Goal: Task Accomplishment & Management: Use online tool/utility

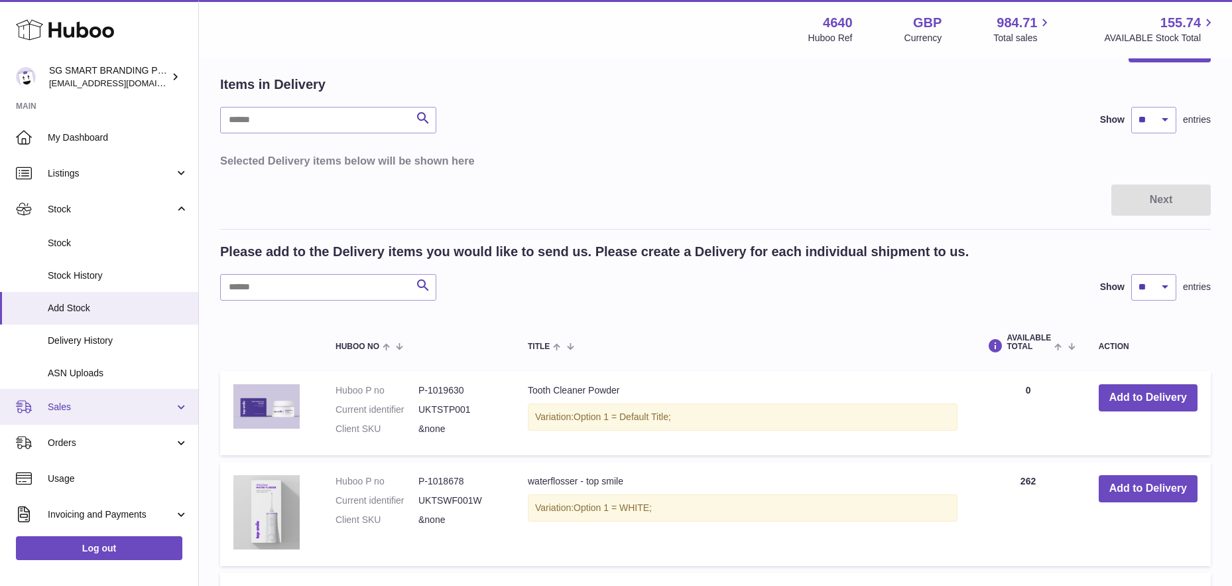
click at [91, 405] on span "Sales" at bounding box center [111, 407] width 127 height 13
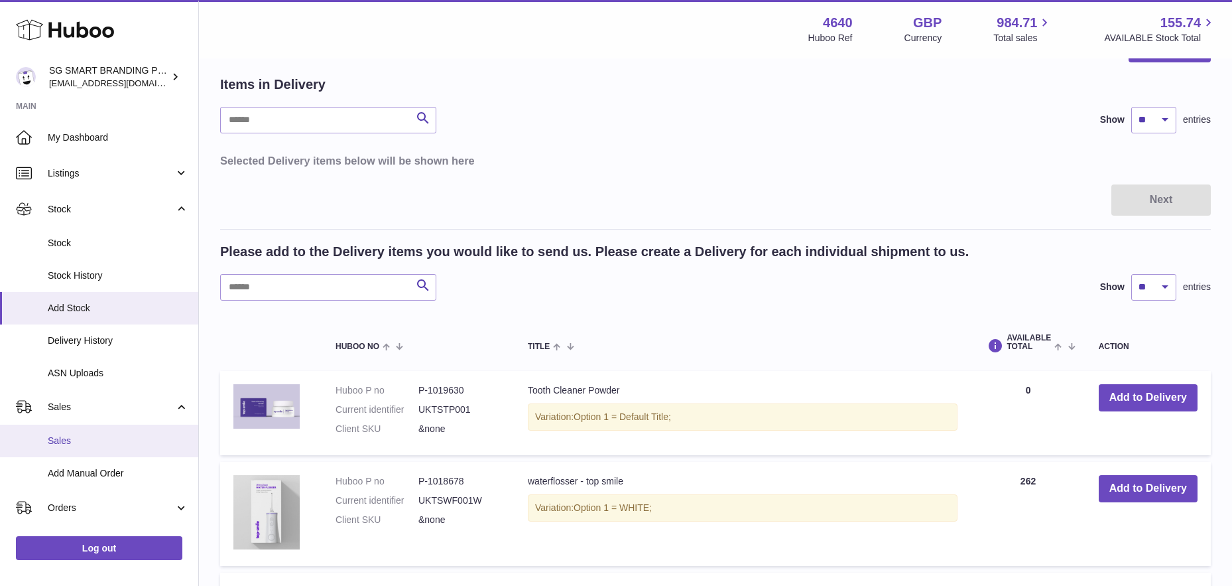
click at [83, 442] on span "Sales" at bounding box center [118, 440] width 141 height 13
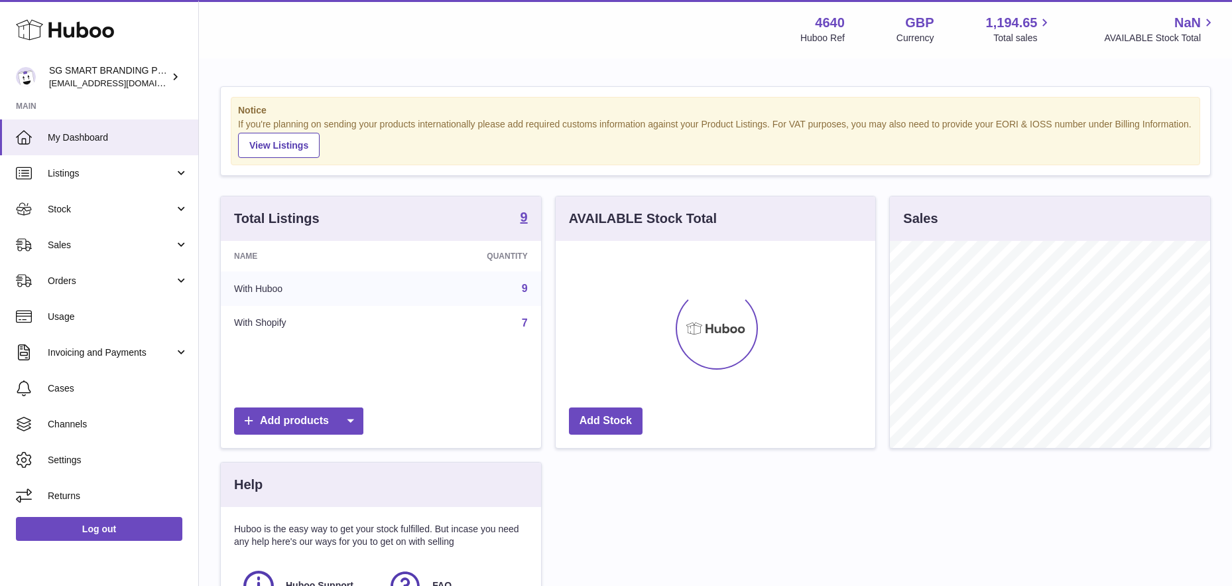
scroll to position [207, 320]
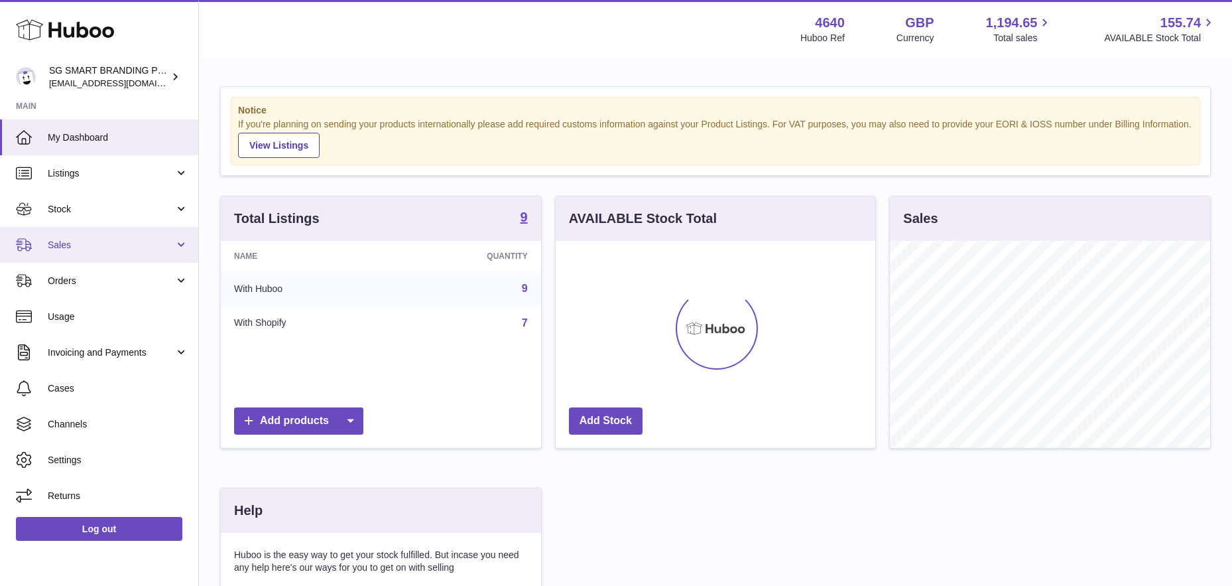
click at [79, 247] on span "Sales" at bounding box center [111, 245] width 127 height 13
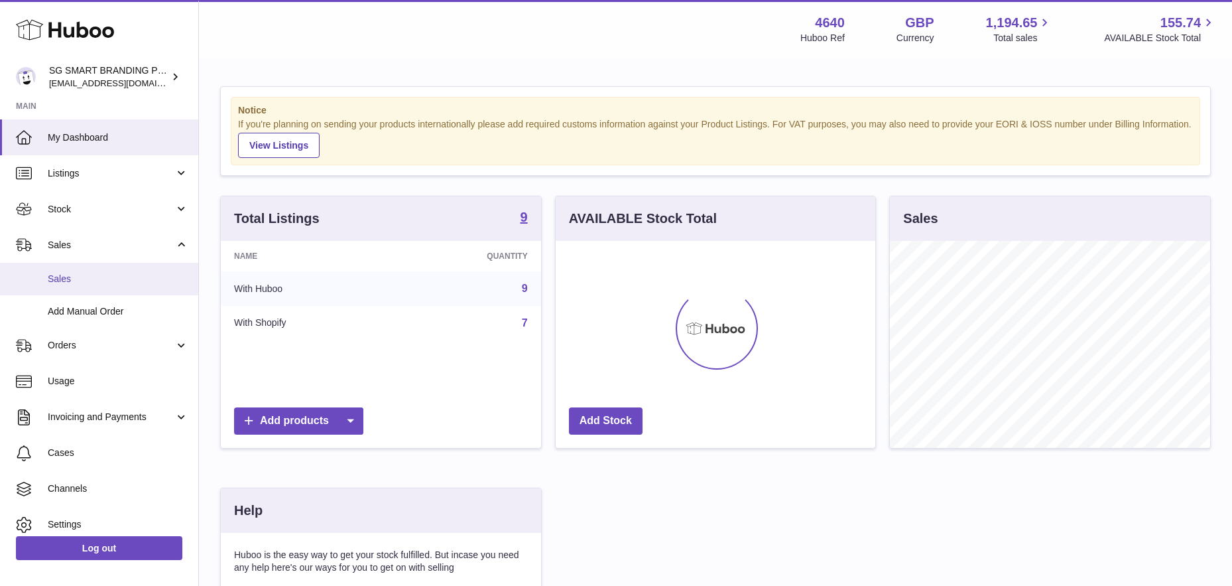
click at [69, 287] on link "Sales" at bounding box center [99, 279] width 198 height 33
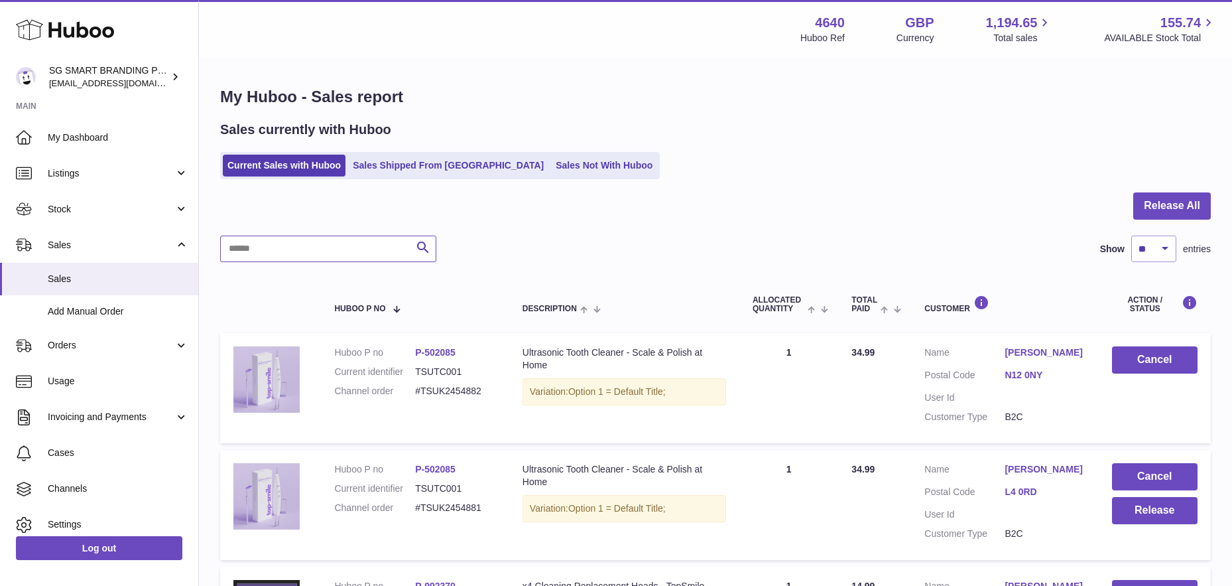
click at [280, 255] on input "text" at bounding box center [328, 248] width 216 height 27
paste input "**********"
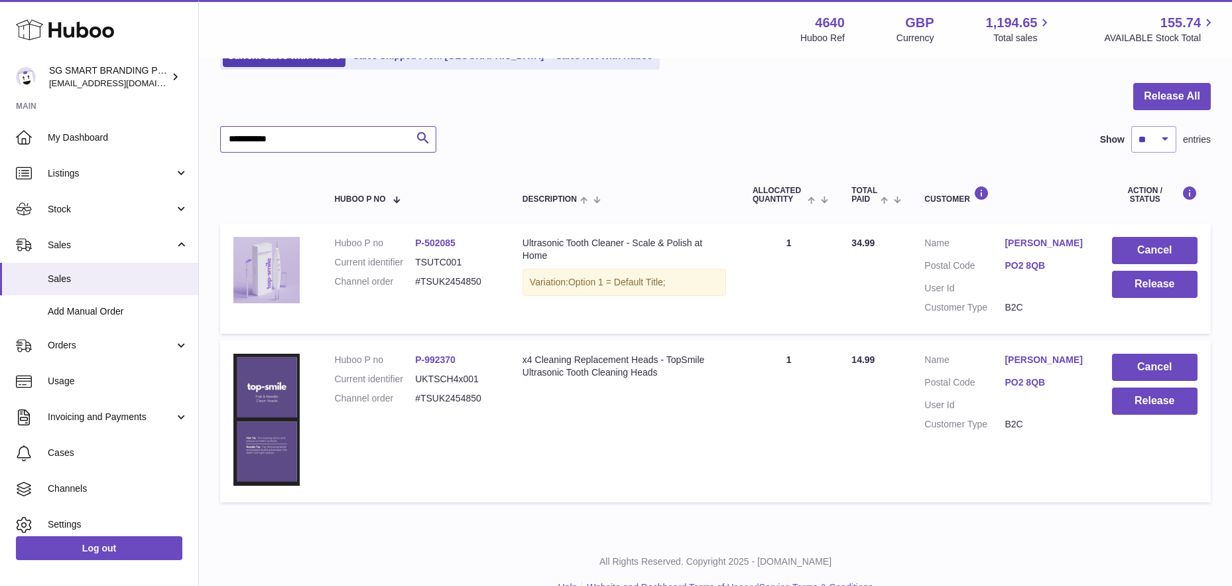
scroll to position [137, 0]
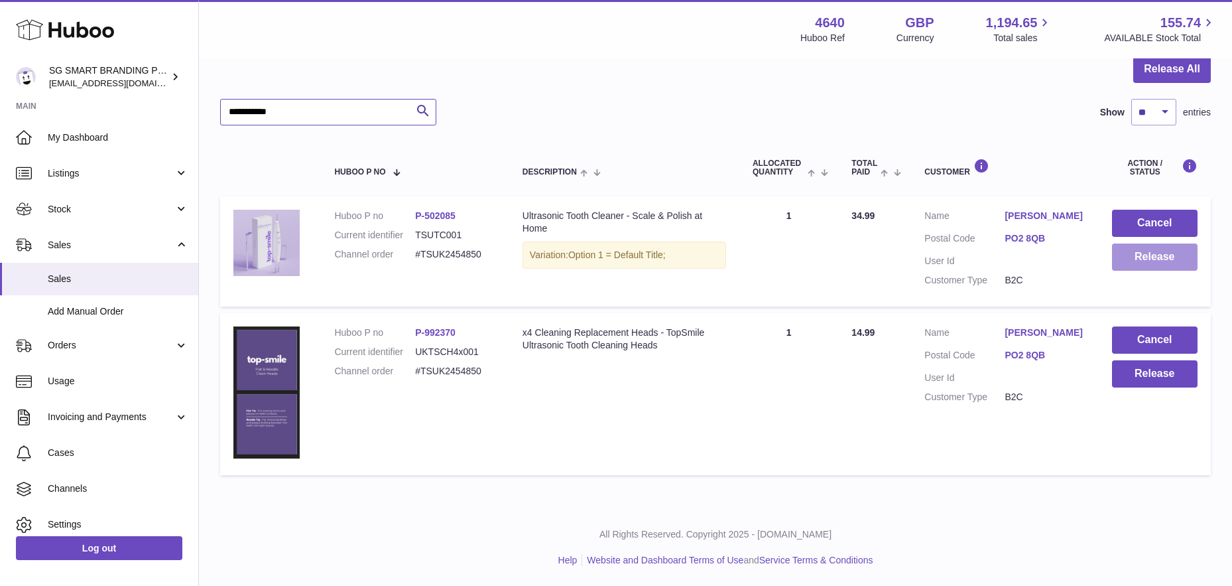
type input "**********"
click at [1145, 254] on button "Release" at bounding box center [1155, 256] width 86 height 27
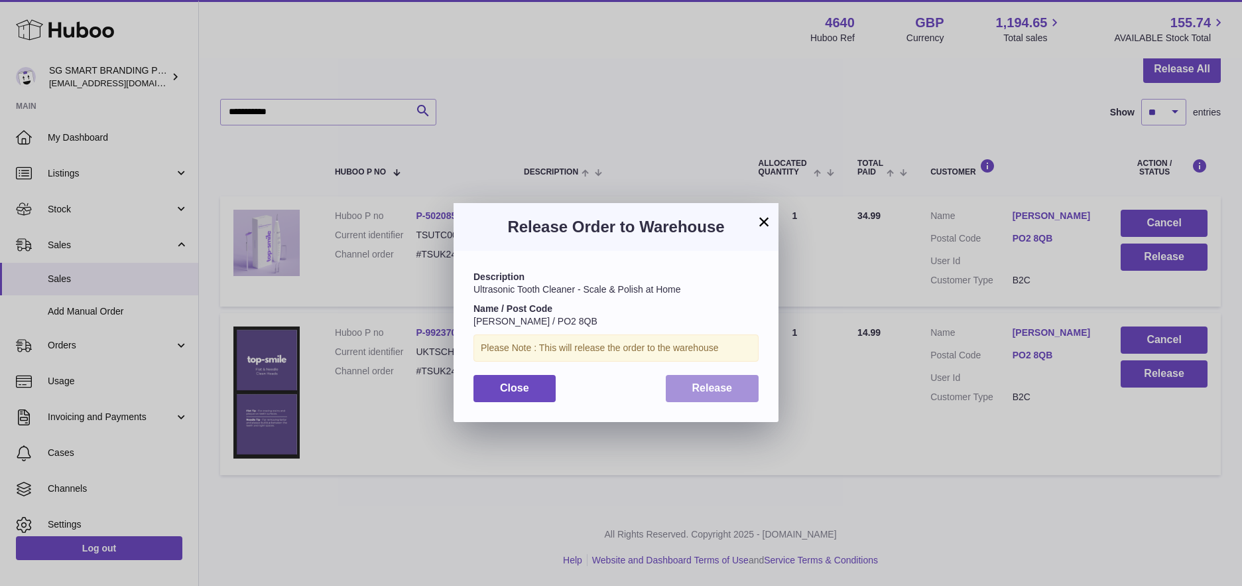
click at [754, 389] on button "Release" at bounding box center [713, 388] width 94 height 27
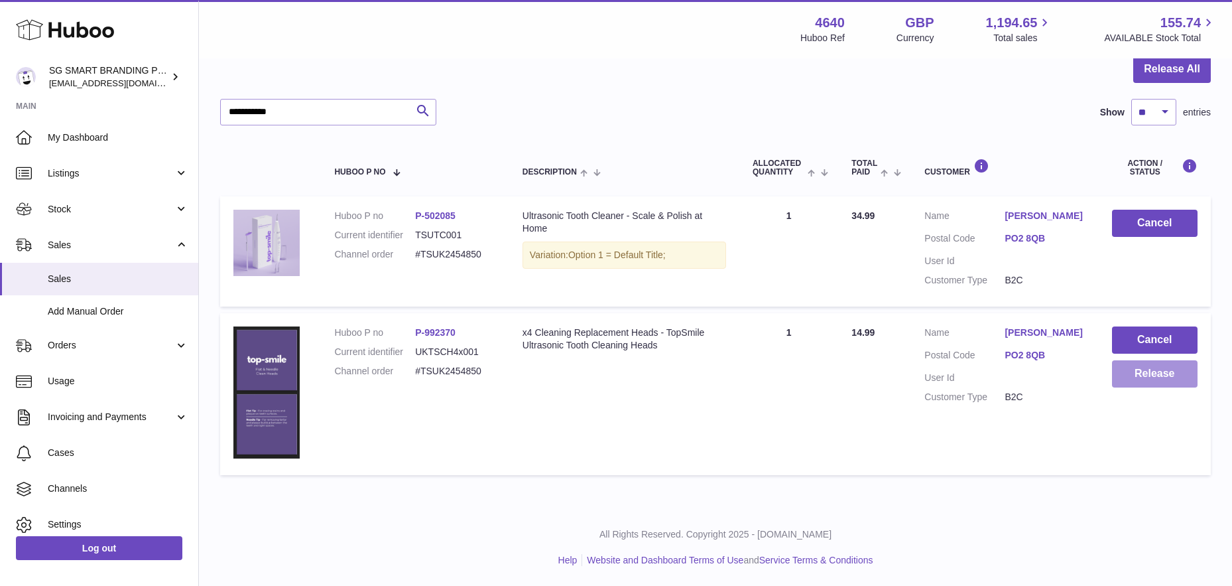
click at [1142, 379] on button "Release" at bounding box center [1155, 373] width 86 height 27
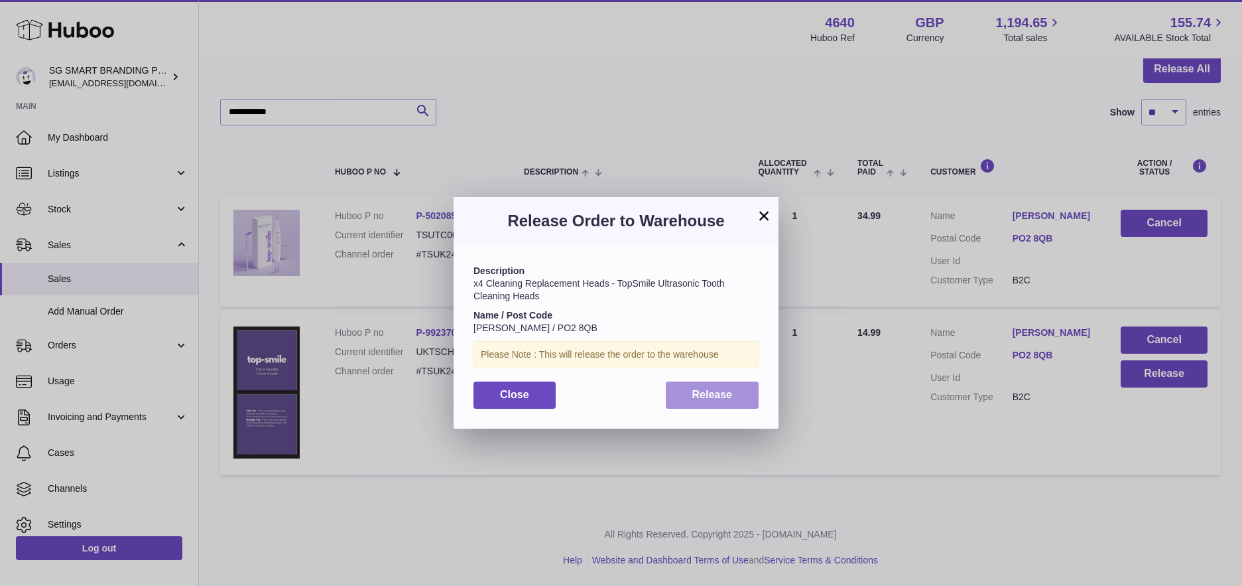
click at [734, 401] on button "Release" at bounding box center [713, 394] width 94 height 27
